Goal: Information Seeking & Learning: Learn about a topic

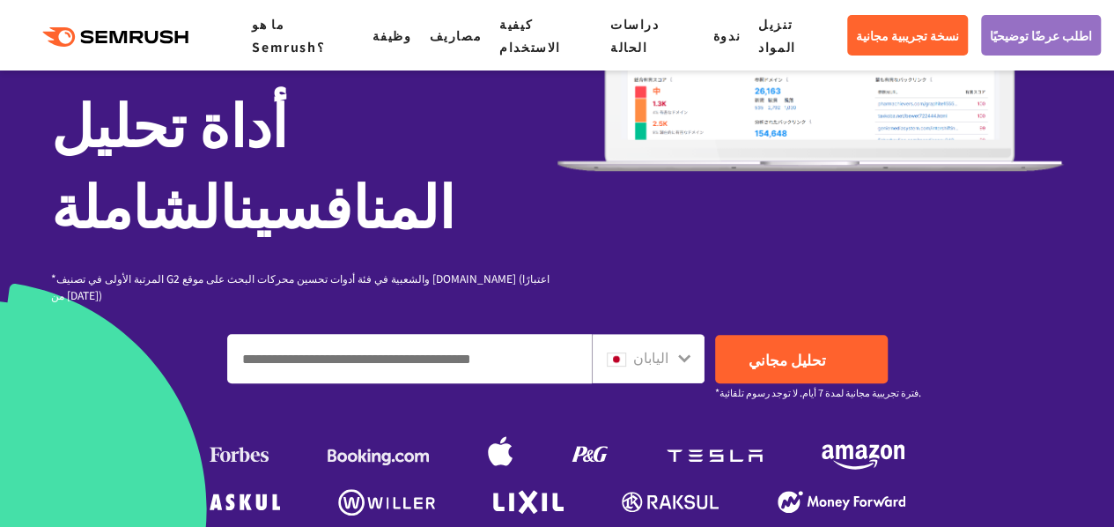
scroll to position [361, 0]
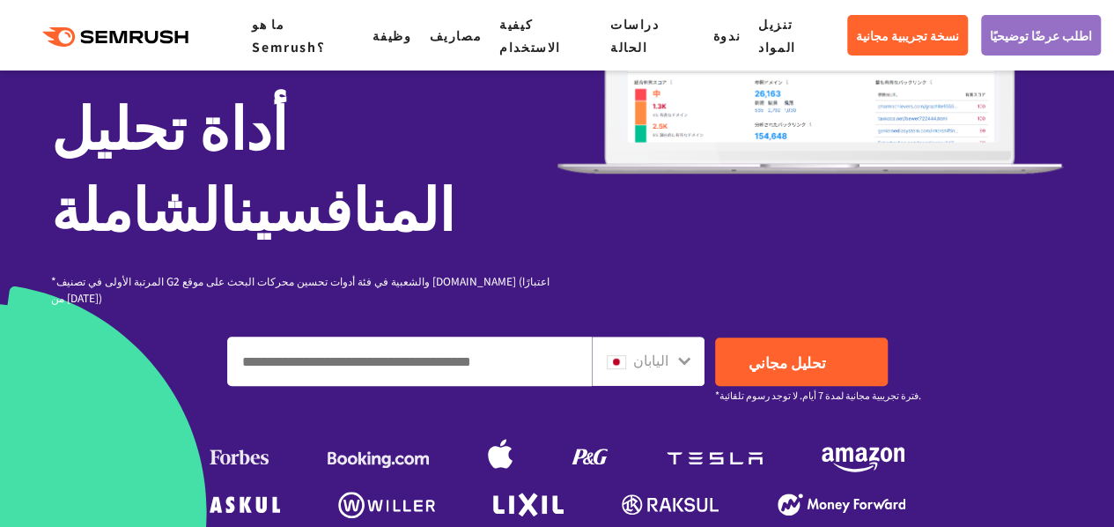
click at [680, 337] on div "اليابان" at bounding box center [648, 361] width 113 height 49
click at [681, 348] on div at bounding box center [685, 359] width 14 height 23
click at [681, 357] on icon at bounding box center [684, 361] width 12 height 8
click at [682, 353] on icon at bounding box center [685, 360] width 14 height 14
click at [683, 353] on icon at bounding box center [685, 360] width 14 height 14
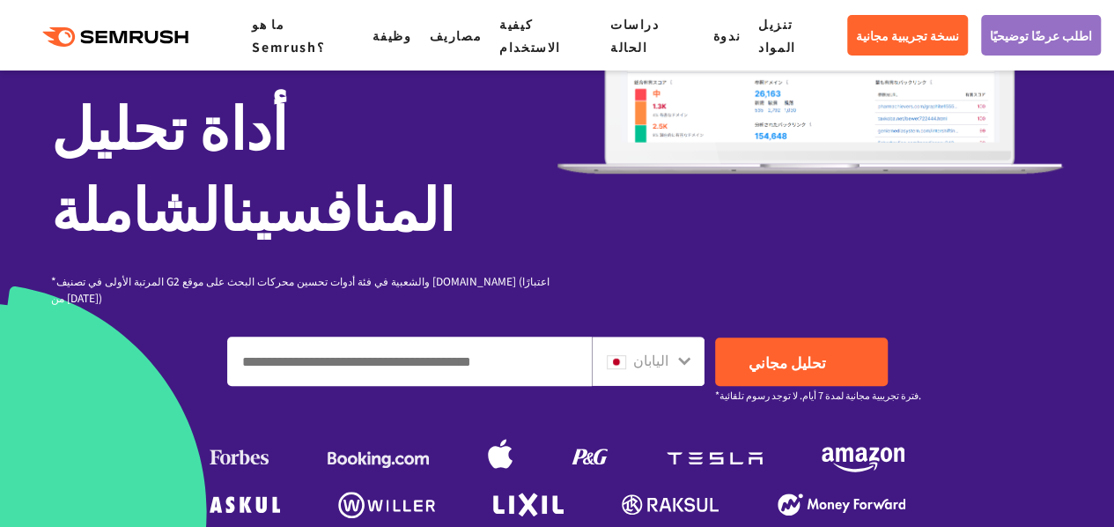
click at [613, 337] on div "اليابان" at bounding box center [648, 361] width 113 height 49
click at [572, 337] on input "أدخل المجال أو الكلمة الأساسية أو عنوان URL" at bounding box center [409, 361] width 363 height 48
click at [421, 337] on input "أدخل المجال أو الكلمة الأساسية أو عنوان URL" at bounding box center [409, 361] width 363 height 48
paste input "**********"
type input "**********"
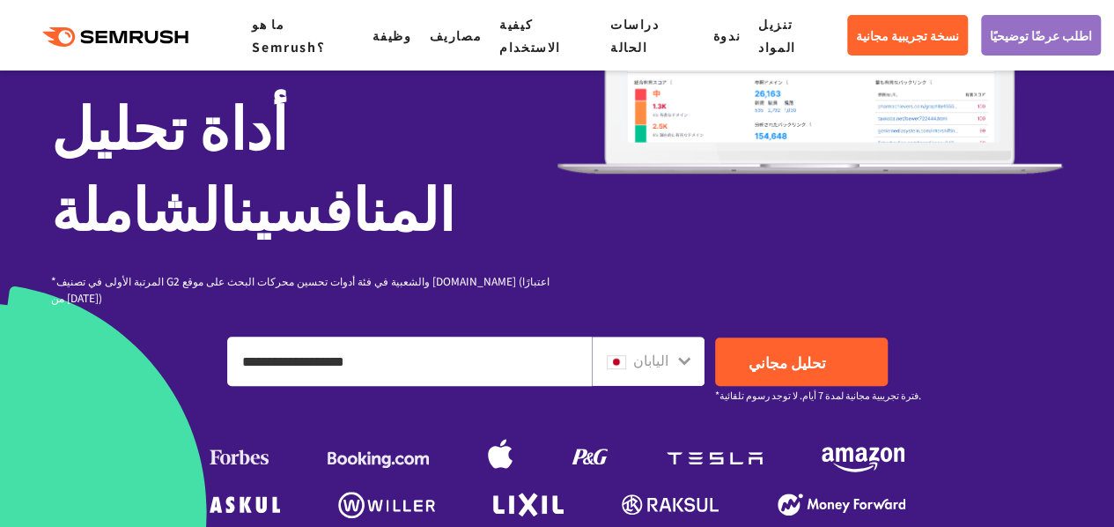
click at [687, 357] on icon at bounding box center [684, 361] width 12 height 8
click at [670, 349] on div "اليابان" at bounding box center [644, 360] width 75 height 23
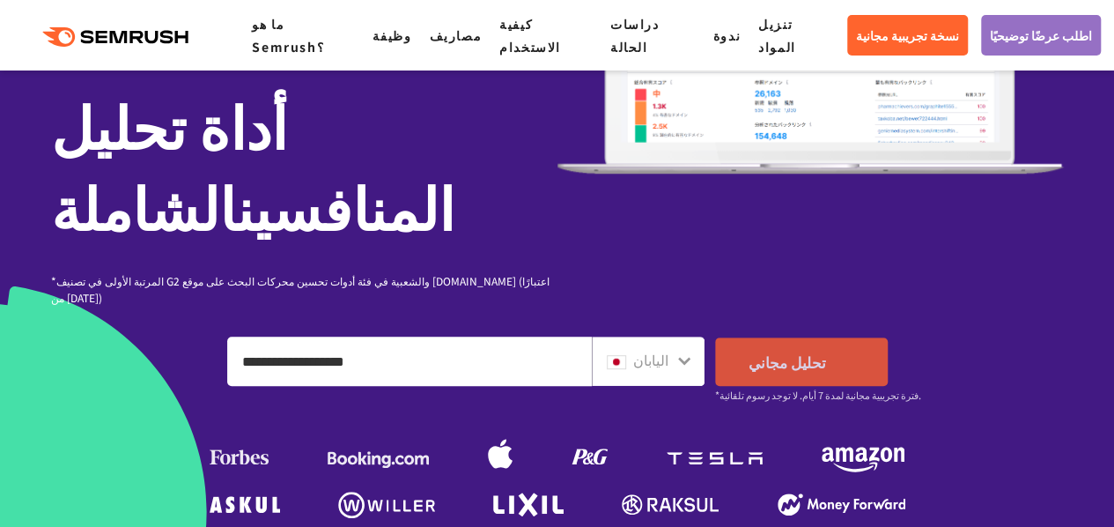
click at [751, 337] on link "تحليل مجاني" at bounding box center [801, 361] width 173 height 48
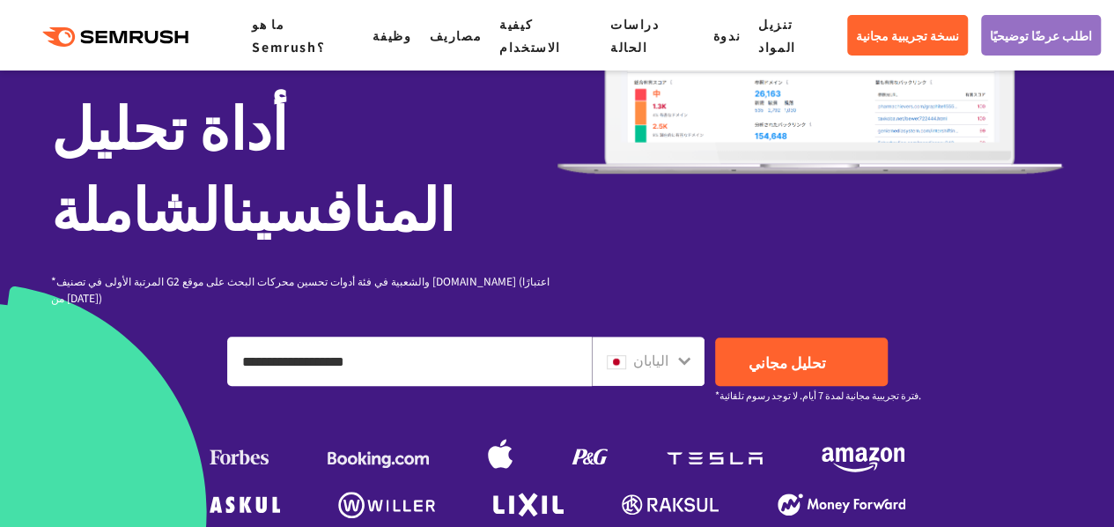
click at [657, 349] on font "اليابان" at bounding box center [650, 359] width 35 height 21
click at [668, 349] on div "اليابان" at bounding box center [644, 360] width 75 height 23
